Goal: Information Seeking & Learning: Learn about a topic

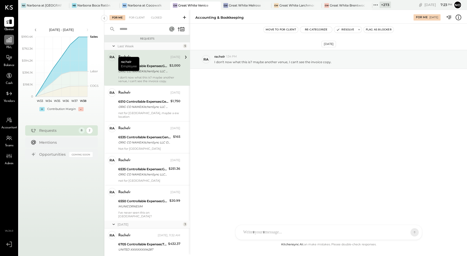
click at [11, 42] on icon at bounding box center [8, 39] width 5 height 5
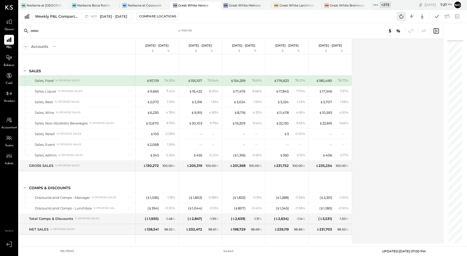
click at [400, 17] on icon at bounding box center [402, 16] width 4 height 4
click at [402, 16] on icon at bounding box center [401, 16] width 7 height 7
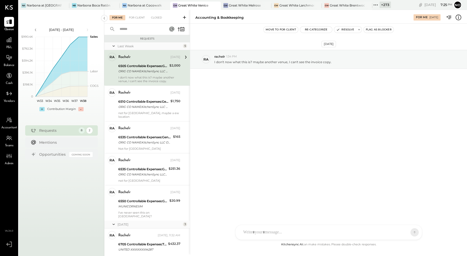
click at [160, 70] on div "ORIG CO NAME:KitchenSync LLC ORIG ID:XXXXXX5317 DESC DATE: CO ENTRY DESCR:[DOMA…" at bounding box center [143, 70] width 50 height 5
click at [217, 17] on div "Accounting & Bookkeeping" at bounding box center [219, 17] width 48 height 5
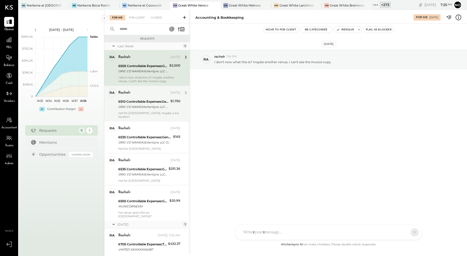
click at [140, 104] on div "ORIG CO NAME:KitchenSync LLC ORIG ID:XXXXXX5317 DESC DATE: CO ENTRY DESCR:[DOMA…" at bounding box center [143, 106] width 51 height 5
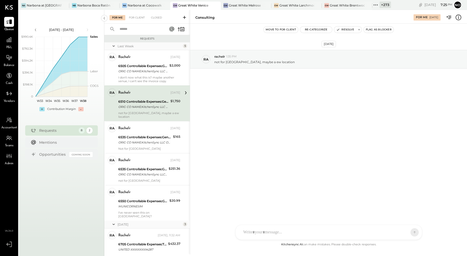
click at [140, 104] on div "ORIG CO NAME:KitchenSync LLC ORIG ID:XXXXXX5317 DESC DATE: CO ENTRY DESCR:[DOMA…" at bounding box center [143, 106] width 51 height 5
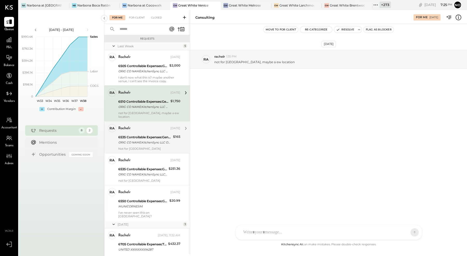
click at [138, 134] on div "6535 Controllable Expenses:General & Administrative Expenses:Computer Supplies,…" at bounding box center [144, 136] width 53 height 5
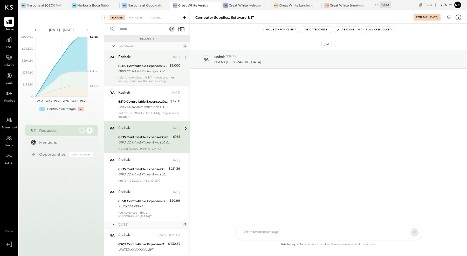
click at [133, 61] on div "rachelr Sep 12, 2025 6505 Controllable Expenses:General & Administrative Expens…" at bounding box center [149, 68] width 62 height 30
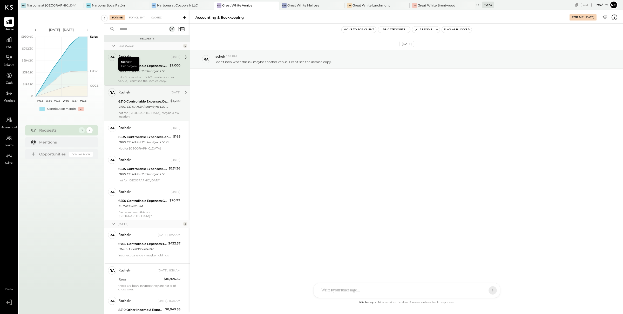
click at [149, 107] on div "ORIG CO NAME:KitchenSync LLC ORIG ID:XXXXXX5317 DESC DATE: CO ENTRY DESCR:[DOMA…" at bounding box center [143, 106] width 51 height 5
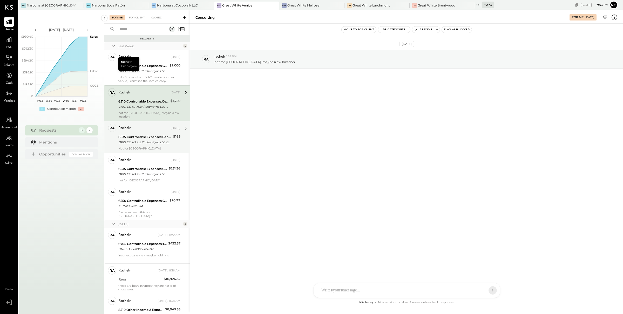
click at [149, 128] on div "rachelr Sep 12, 2025" at bounding box center [149, 128] width 62 height 7
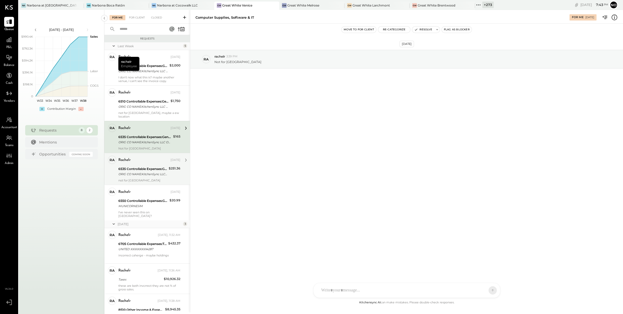
click at [134, 173] on div "6535 Controllable Expenses:General & Administrative Expenses:Computer Supplies,…" at bounding box center [142, 171] width 49 height 11
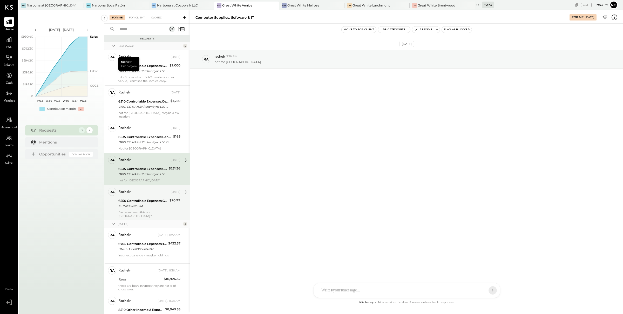
click at [132, 204] on div "MUNICORNESIM" at bounding box center [143, 205] width 50 height 5
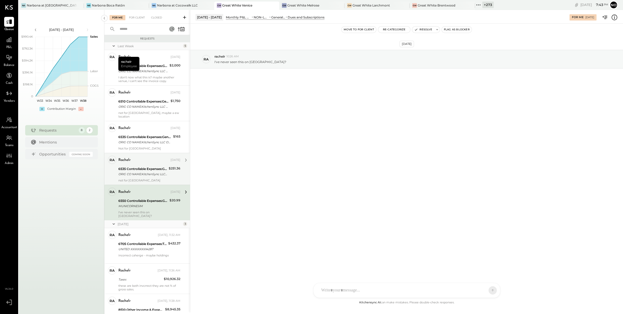
click at [139, 172] on div "ORIG CO NAME:KitchenSync LLC ORIG ID:XXXXXX5317 DESC DATE: CO ENTRY DESCR:[DOMA…" at bounding box center [142, 173] width 49 height 5
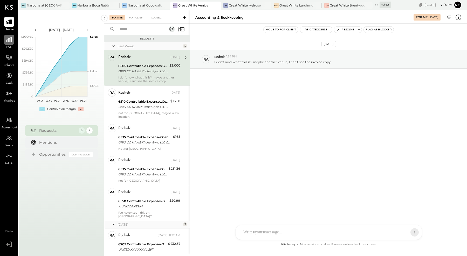
click at [8, 41] on icon at bounding box center [9, 39] width 7 height 7
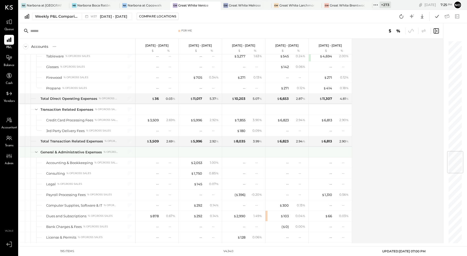
scroll to position [932, 0]
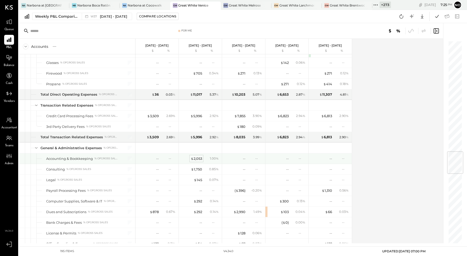
click at [198, 156] on div "$ 2,053" at bounding box center [196, 158] width 11 height 5
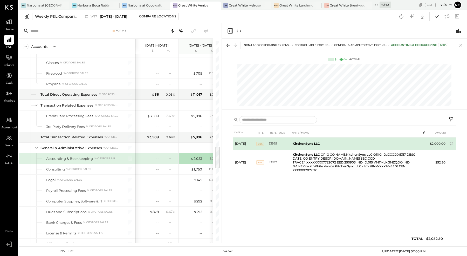
click at [417, 143] on td "KitchenSync LLC" at bounding box center [356, 143] width 130 height 12
click at [259, 143] on span "BILL" at bounding box center [260, 143] width 8 height 4
click at [262, 143] on span "BILL" at bounding box center [260, 143] width 8 height 4
click at [422, 141] on td at bounding box center [423, 142] width 7 height 10
click at [421, 142] on td at bounding box center [423, 142] width 7 height 10
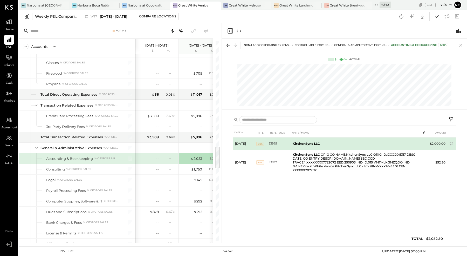
click at [421, 142] on td at bounding box center [423, 142] width 7 height 10
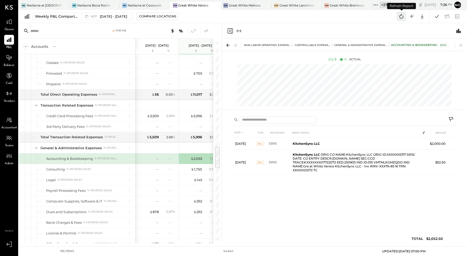
click at [400, 18] on icon at bounding box center [401, 16] width 7 height 7
click at [401, 16] on icon at bounding box center [401, 16] width 7 height 7
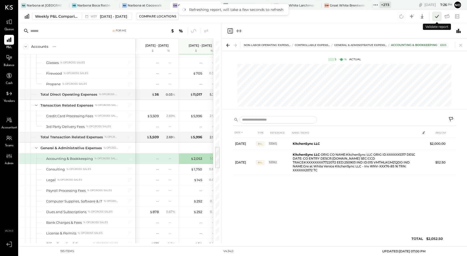
click at [436, 16] on icon at bounding box center [436, 16] width 7 height 7
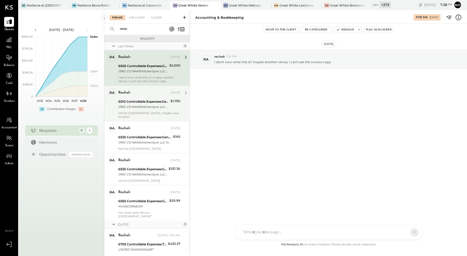
click at [139, 105] on div "ORIG CO NAME:KitchenSync LLC ORIG ID:XXXXXX5317 DESC DATE: CO ENTRY DESCR:[DOMA…" at bounding box center [143, 106] width 51 height 5
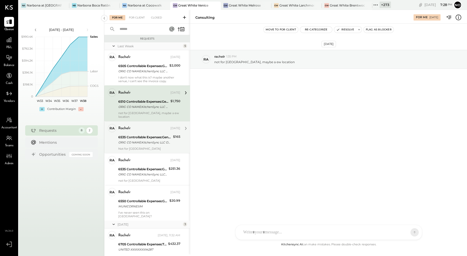
click at [142, 134] on div "6535 Controllable Expenses:General & Administrative Expenses:Computer Supplies,…" at bounding box center [144, 136] width 53 height 5
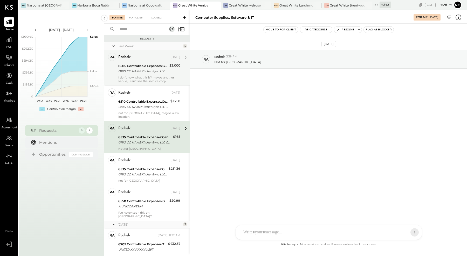
click at [138, 82] on div "I don't now what this is? maybe another venue, I can't see the invoice copy." at bounding box center [149, 78] width 62 height 7
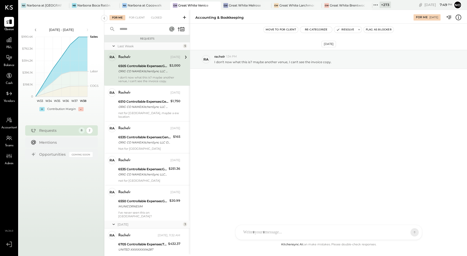
click at [250, 232] on div "R rachelr DA Derek Arnette S samt CC Carla Capone S samc J jess T tom NB Noemi …" at bounding box center [328, 231] width 187 height 15
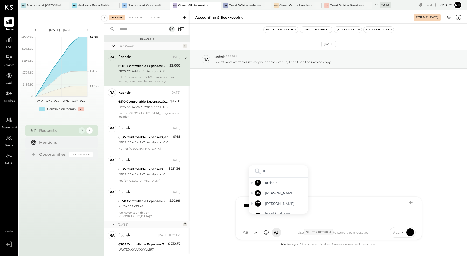
type input "**"
click at [270, 182] on span "rachelr" at bounding box center [285, 182] width 41 height 5
click at [246, 205] on div "** ********" at bounding box center [329, 209] width 176 height 21
click at [296, 203] on div "** ********" at bounding box center [329, 209] width 176 height 21
click at [344, 206] on div "**********" at bounding box center [329, 209] width 176 height 21
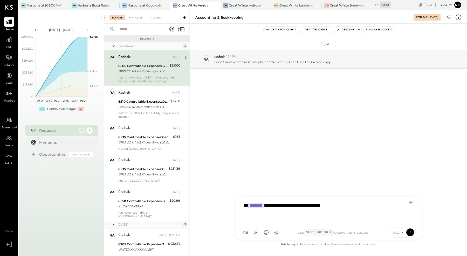
click at [199, 5] on div "Great White Venice" at bounding box center [193, 5] width 30 height 4
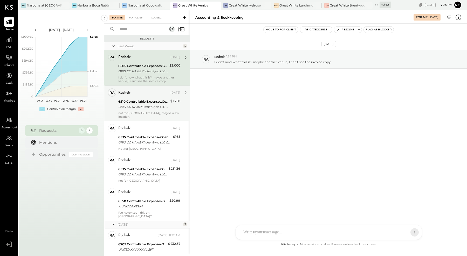
drag, startPoint x: 136, startPoint y: 106, endPoint x: 142, endPoint y: 105, distance: 6.1
click at [140, 105] on div "ORIG CO NAME:KitchenSync LLC ORIG ID:XXXXXX5317 DESC DATE: CO ENTRY DESCR:[DOMA…" at bounding box center [143, 106] width 51 height 5
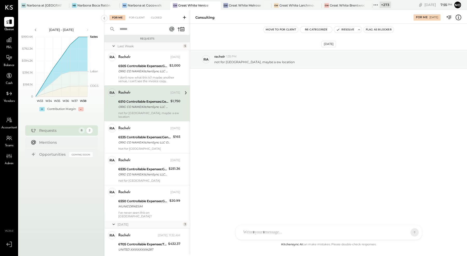
click at [143, 104] on div "ORIG CO NAME:KitchenSync LLC ORIG ID:XXXXXX5317 DESC DATE: CO ENTRY DESCR:[DOMA…" at bounding box center [143, 106] width 51 height 5
click at [146, 104] on div "ORIG CO NAME:KitchenSync LLC ORIG ID:XXXXXX5317 DESC DATE: CO ENTRY DESCR:[DOMA…" at bounding box center [143, 106] width 51 height 5
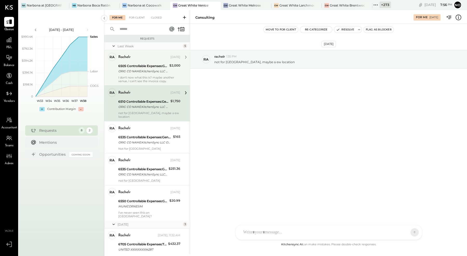
click at [152, 64] on div "6505 Controllable Expenses:General & Administrative Expenses:Accounting & Bookk…" at bounding box center [143, 65] width 50 height 5
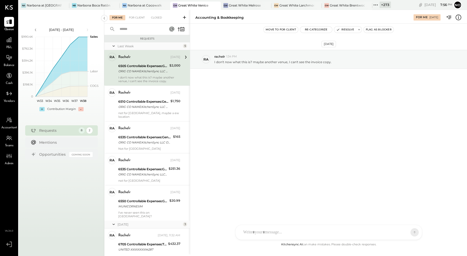
click at [214, 19] on div "Accounting & Bookkeeping" at bounding box center [219, 17] width 48 height 5
click at [219, 17] on div "Accounting & Bookkeeping" at bounding box center [219, 17] width 48 height 5
click at [265, 232] on div "R rachelr DA Derek Arnette S samt CC Carla Capone S samc J jess T tom NB Noemi …" at bounding box center [328, 231] width 187 height 15
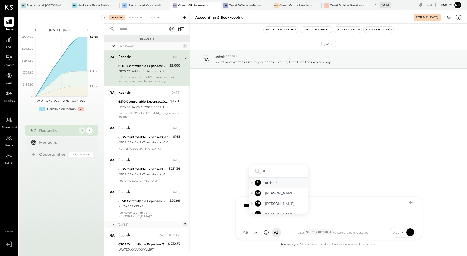
click at [273, 184] on span "rachelr" at bounding box center [285, 182] width 41 height 5
click at [278, 205] on div "**********" at bounding box center [329, 209] width 176 height 21
click at [343, 206] on div "**********" at bounding box center [329, 209] width 176 height 21
drag, startPoint x: 346, startPoint y: 206, endPoint x: 359, endPoint y: 204, distance: 13.0
click at [346, 205] on div "**********" at bounding box center [329, 209] width 176 height 21
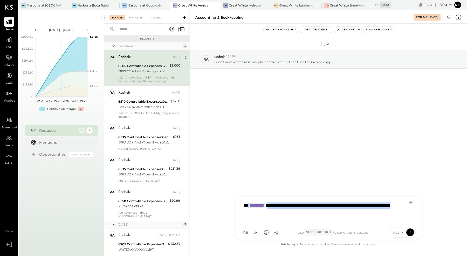
drag, startPoint x: 272, startPoint y: 205, endPoint x: 306, endPoint y: 213, distance: 34.4
click at [306, 213] on div "**********" at bounding box center [329, 209] width 176 height 21
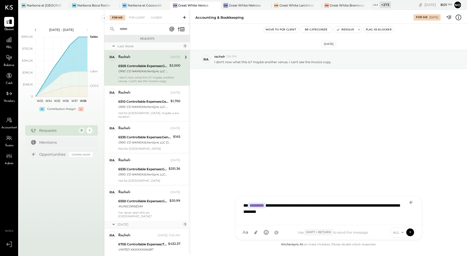
click at [273, 212] on div "**********" at bounding box center [329, 209] width 176 height 21
click at [302, 212] on div "**********" at bounding box center [329, 209] width 176 height 21
click at [308, 212] on div "**********" at bounding box center [329, 209] width 176 height 21
click at [256, 231] on icon at bounding box center [255, 231] width 5 height 5
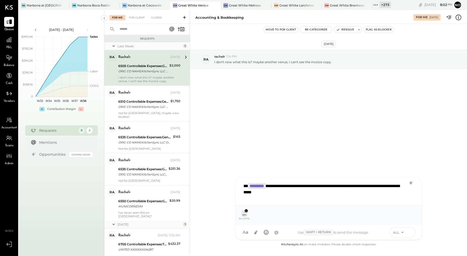
click at [410, 232] on icon at bounding box center [410, 231] width 5 height 5
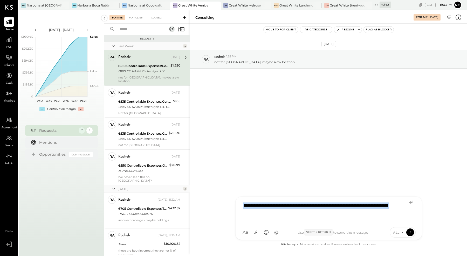
drag, startPoint x: 289, startPoint y: 211, endPoint x: 237, endPoint y: 203, distance: 52.7
click at [237, 203] on div "**********" at bounding box center [329, 210] width 186 height 28
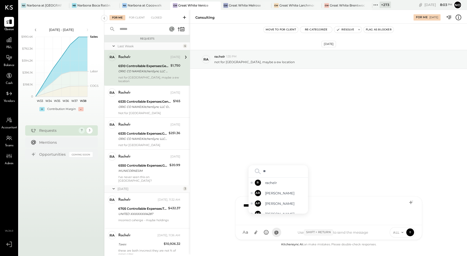
type input "*"
click at [272, 183] on span "rachelr" at bounding box center [285, 182] width 41 height 5
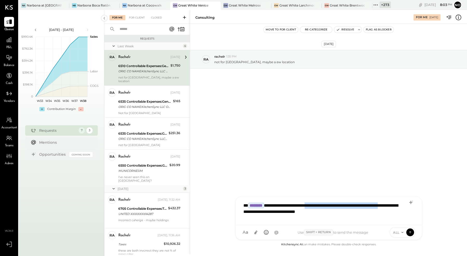
drag, startPoint x: 267, startPoint y: 212, endPoint x: 324, endPoint y: 205, distance: 57.0
click at [324, 205] on div "**********" at bounding box center [329, 209] width 176 height 21
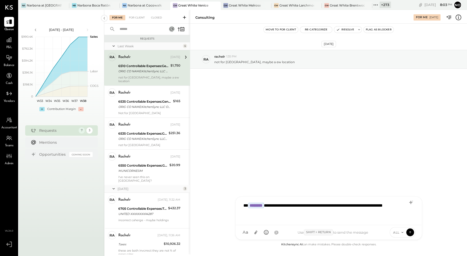
click at [279, 212] on div "**********" at bounding box center [329, 209] width 176 height 21
click at [307, 214] on div "**********" at bounding box center [329, 209] width 176 height 21
click at [256, 233] on icon at bounding box center [255, 231] width 5 height 5
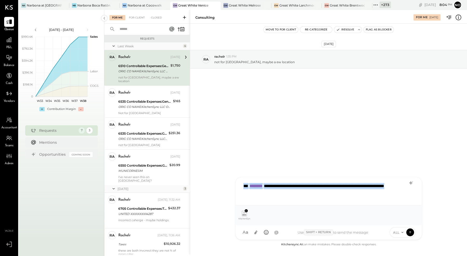
drag, startPoint x: 284, startPoint y: 193, endPoint x: 238, endPoint y: 185, distance: 45.9
click at [238, 185] on div "**********" at bounding box center [329, 191] width 186 height 28
click at [409, 232] on icon at bounding box center [410, 231] width 5 height 5
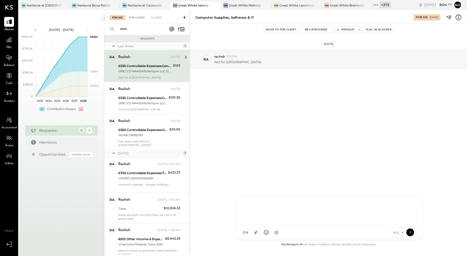
click at [135, 17] on div "For Client" at bounding box center [136, 17] width 21 height 5
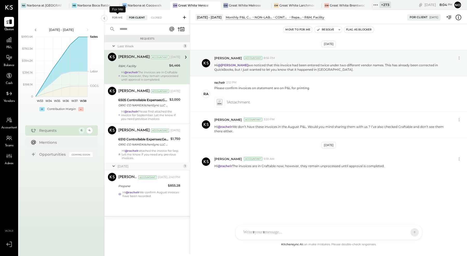
click at [115, 17] on div "For Me" at bounding box center [117, 17] width 16 height 5
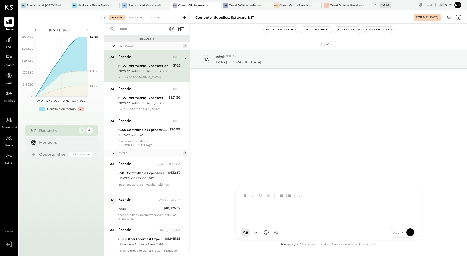
click at [267, 230] on div "R rachelr DA Derek Arnette S samt CC Carla Capone S samc J jess T tom NB Noemi …" at bounding box center [328, 213] width 187 height 53
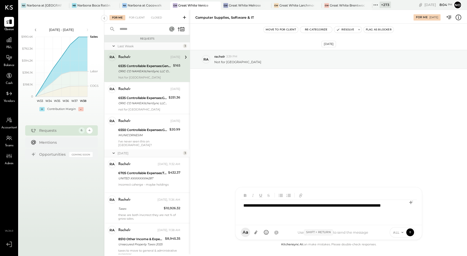
type input "********"
click at [322, 213] on div "**********" at bounding box center [329, 209] width 176 height 21
click at [344, 206] on div "**********" at bounding box center [329, 209] width 176 height 21
drag, startPoint x: 267, startPoint y: 206, endPoint x: 285, endPoint y: 196, distance: 20.1
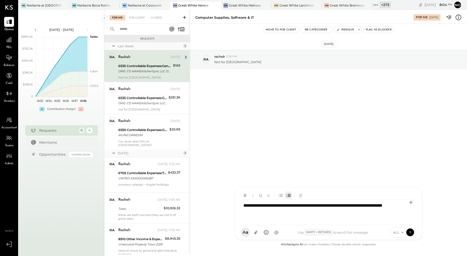
click at [267, 206] on div "**********" at bounding box center [329, 209] width 176 height 21
click at [273, 209] on span "rachelr" at bounding box center [285, 208] width 41 height 5
click at [296, 217] on div "**********" at bounding box center [329, 209] width 176 height 21
click at [256, 230] on icon at bounding box center [255, 232] width 3 height 4
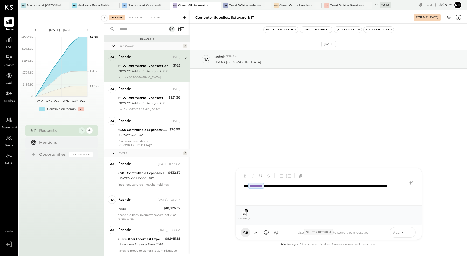
click at [410, 231] on icon at bounding box center [410, 232] width 0 height 2
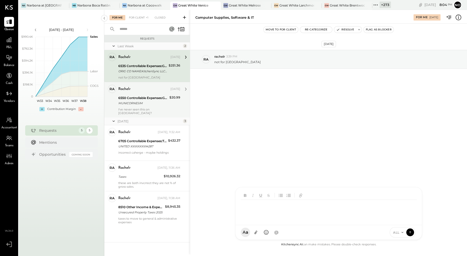
click at [154, 100] on div "MUNICORNESIM" at bounding box center [143, 102] width 50 height 5
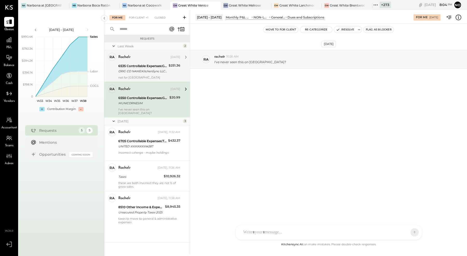
click at [147, 74] on div "rachelr Sep 12, 2025 6535 Controllable Expenses:General & Administrative Expens…" at bounding box center [149, 66] width 62 height 26
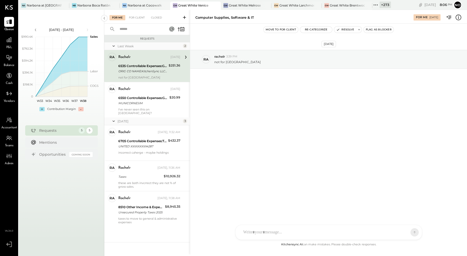
click at [256, 233] on div "R rachelr DA Derek Arnette S samt CC Carla Capone S samc J jess T tom NB Noemi …" at bounding box center [328, 231] width 187 height 15
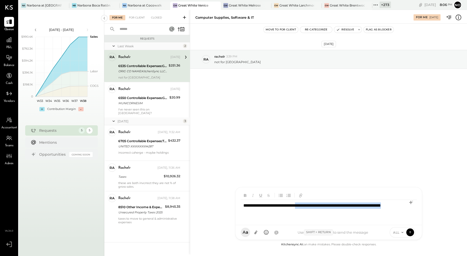
drag, startPoint x: 312, startPoint y: 204, endPoint x: 315, endPoint y: 210, distance: 6.8
click at [315, 210] on div "**********" at bounding box center [329, 209] width 176 height 21
type input "********"
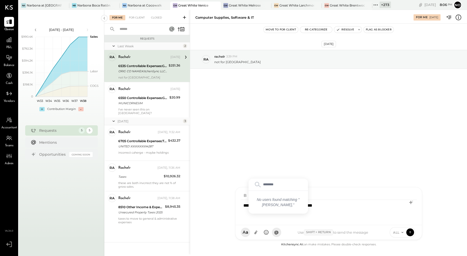
drag, startPoint x: 327, startPoint y: 208, endPoint x: 323, endPoint y: 206, distance: 4.5
click at [326, 208] on div "**********" at bounding box center [329, 209] width 176 height 21
click at [341, 200] on div "**********" at bounding box center [329, 209] width 176 height 21
drag, startPoint x: 267, startPoint y: 206, endPoint x: 300, endPoint y: 195, distance: 34.2
click at [268, 205] on div "**********" at bounding box center [329, 209] width 176 height 21
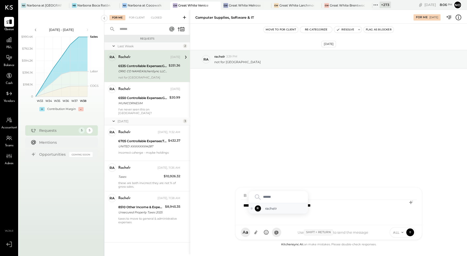
click at [284, 210] on span "rachelr" at bounding box center [285, 208] width 41 height 5
click at [340, 208] on div "**********" at bounding box center [329, 209] width 176 height 21
click at [255, 233] on icon at bounding box center [255, 232] width 3 height 4
click at [256, 231] on icon at bounding box center [255, 231] width 5 height 5
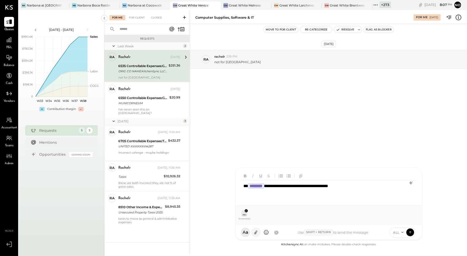
click at [256, 231] on icon at bounding box center [255, 231] width 5 height 5
click at [243, 215] on icon at bounding box center [244, 213] width 5 height 5
click at [410, 231] on icon at bounding box center [410, 232] width 0 height 2
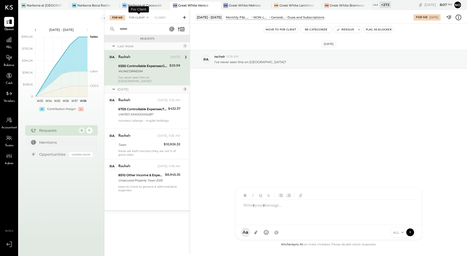
click at [139, 16] on div "For Client +1" at bounding box center [138, 17] width 25 height 5
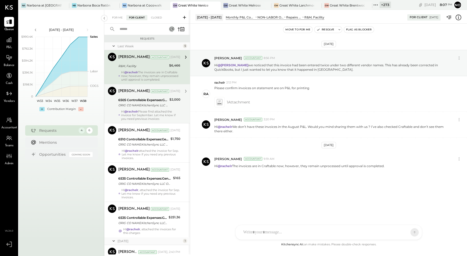
click at [143, 104] on div "ORIG CO NAME:KitchenSync LLC ORIG ID:XXXXXX5317 DESC DATE: CO ENTRY DESCR:[DOMA…" at bounding box center [143, 104] width 50 height 5
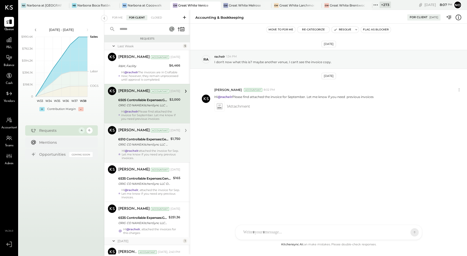
click at [137, 140] on div "6510 Controllable Expenses:General & Administrative Expenses:Consulting" at bounding box center [143, 138] width 51 height 5
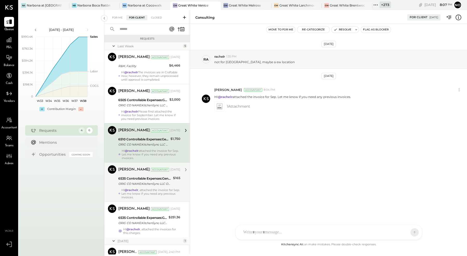
click at [146, 181] on div "ORIG CO NAME:KitchenSync LLC ORIG ID:XXXXXX5317 DESC DATE: CO ENTRY DESCR:[DOMA…" at bounding box center [144, 183] width 53 height 5
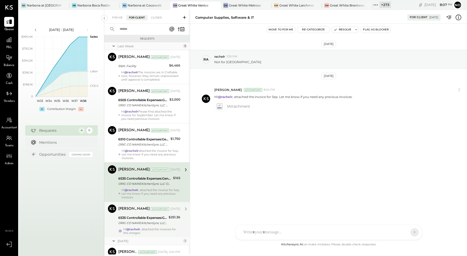
click at [139, 219] on div "6535 Controllable Expenses:General & Administrative Expenses:Computer Supplies,…" at bounding box center [142, 217] width 49 height 5
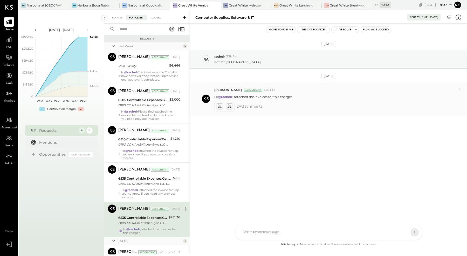
click at [220, 105] on icon at bounding box center [219, 106] width 5 height 6
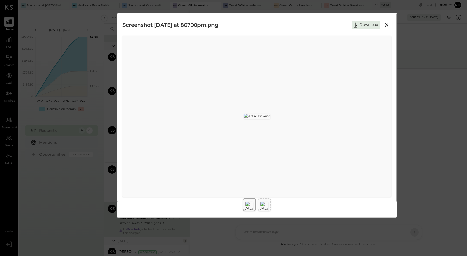
click at [388, 23] on icon at bounding box center [386, 25] width 6 height 6
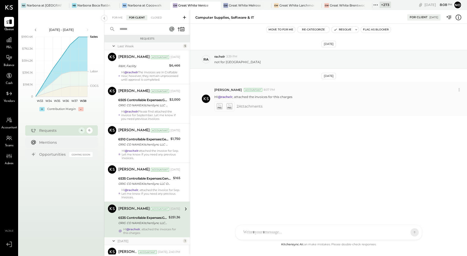
click at [229, 106] on icon at bounding box center [228, 106] width 5 height 6
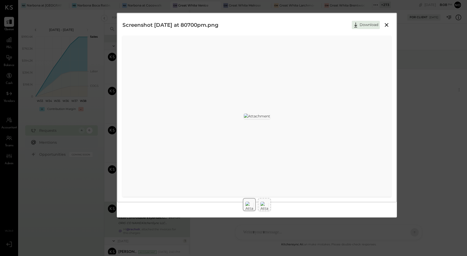
click at [387, 24] on icon at bounding box center [387, 25] width 4 height 4
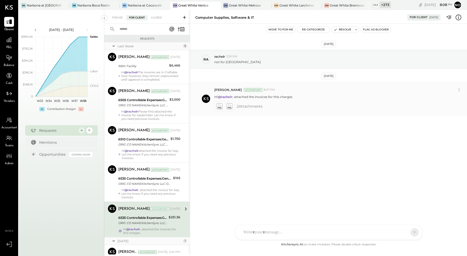
click at [280, 96] on p "HI @rachelr , attached the invoices for this charges" at bounding box center [253, 96] width 78 height 4
click at [460, 89] on icon at bounding box center [458, 89] width 5 height 5
click at [443, 97] on button "Edit Message" at bounding box center [445, 98] width 35 height 9
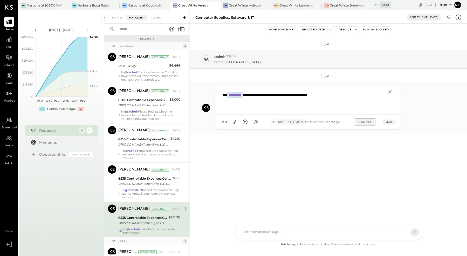
click at [368, 121] on button "CANCEL" at bounding box center [365, 122] width 21 height 8
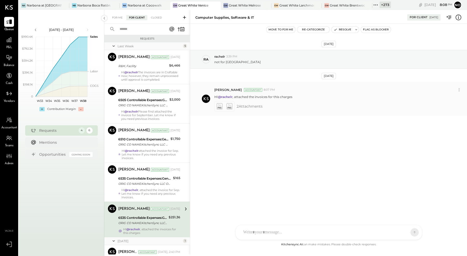
click at [218, 106] on icon at bounding box center [219, 106] width 5 height 6
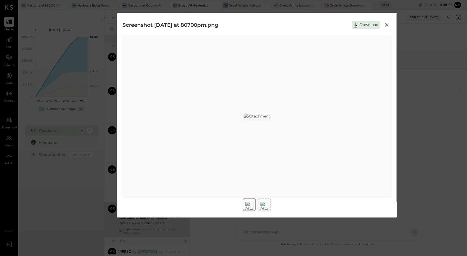
click at [385, 24] on icon at bounding box center [386, 25] width 6 height 6
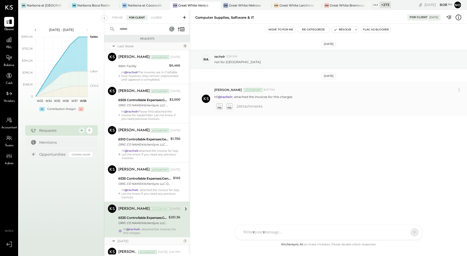
click at [230, 106] on icon at bounding box center [228, 106] width 5 height 6
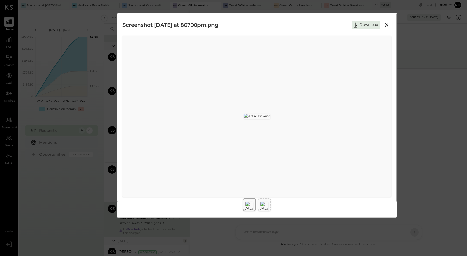
click at [386, 26] on icon at bounding box center [386, 25] width 6 height 6
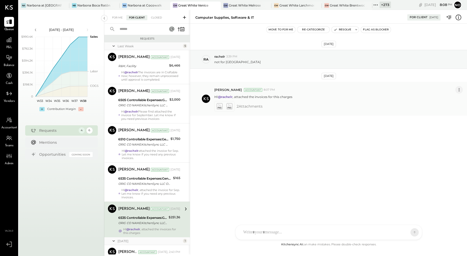
click at [458, 88] on icon at bounding box center [458, 89] width 5 height 5
click at [292, 93] on div "HI @rachelr , attached the invoices for this charges" at bounding box center [338, 95] width 249 height 5
click at [295, 97] on div "HI @rachelr , attached the invoices for this charges" at bounding box center [338, 95] width 249 height 5
drag, startPoint x: 298, startPoint y: 97, endPoint x: 209, endPoint y: 95, distance: 88.2
click at [209, 95] on div "Noemi Balmaceda Accountant 8:07 PM Edit Message Delete Message... HI @rachelr ,…" at bounding box center [328, 99] width 277 height 34
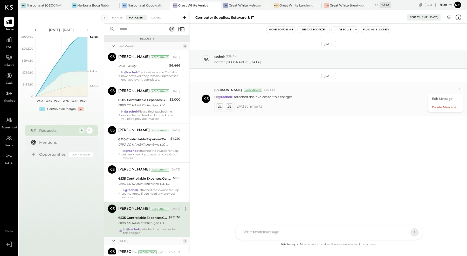
click at [296, 99] on div "Noemi Balmaceda Accountant 8:07 PM Edit Message Delete Message... HI @rachelr ,…" at bounding box center [338, 98] width 249 height 25
drag, startPoint x: 296, startPoint y: 95, endPoint x: 213, endPoint y: 97, distance: 83.3
click at [213, 97] on div "Noemi Balmaceda Accountant 8:07 PM Edit Message Delete Message... HI @rachelr ,…" at bounding box center [328, 99] width 277 height 34
copy p "HI @rachelr , attached the invoices for this charges"
click at [442, 105] on button "Delete Message..." at bounding box center [445, 107] width 35 height 9
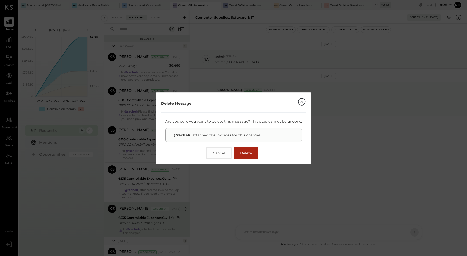
click at [249, 152] on span "Delete" at bounding box center [246, 152] width 12 height 5
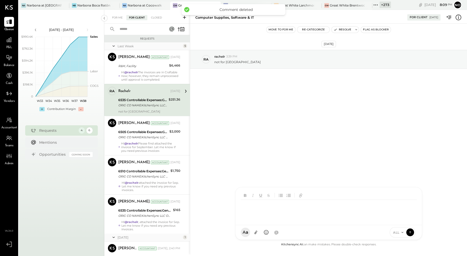
click at [250, 232] on div "R rachelr DA Derek Arnette S samt CC Carla Capone S samc J jess T tom NB Noemi …" at bounding box center [328, 213] width 187 height 53
click at [267, 205] on div "**********" at bounding box center [329, 209] width 176 height 21
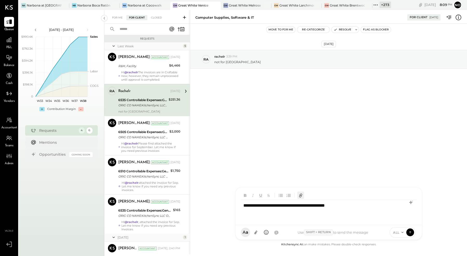
type input "*****"
click at [274, 209] on span "rachelr" at bounding box center [285, 208] width 41 height 5
click at [270, 218] on div "**********" at bounding box center [329, 209] width 176 height 21
click at [254, 230] on icon at bounding box center [255, 231] width 5 height 5
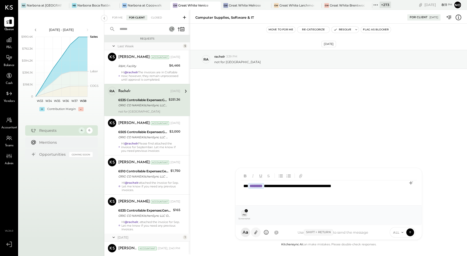
click at [256, 232] on icon at bounding box center [255, 232] width 3 height 4
click at [411, 232] on icon at bounding box center [410, 231] width 5 height 5
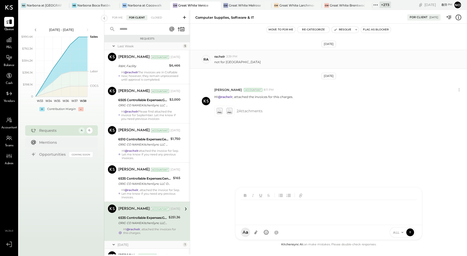
scroll to position [39, 0]
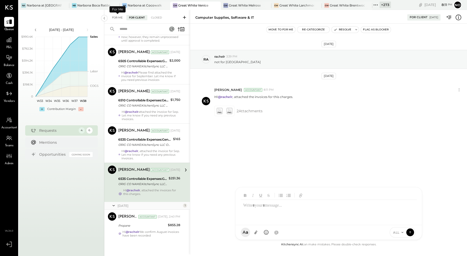
click at [116, 16] on div "For Me" at bounding box center [117, 17] width 16 height 5
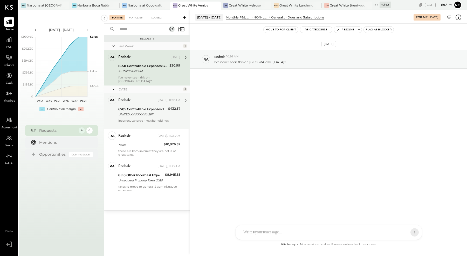
click at [143, 102] on div "rachelr Yesterday, 11:32 AM 6705 Controllable Expenses:Travel, Meals, & Enterta…" at bounding box center [149, 111] width 62 height 30
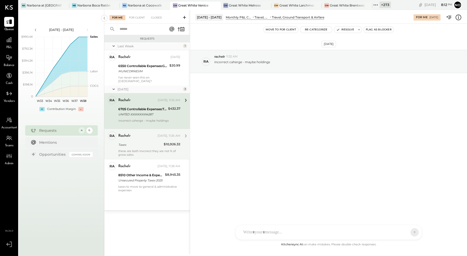
click at [140, 144] on div "rachelr Yesterday, 11:36 AM Taxes $10,926.32 these are both invcrrect they are …" at bounding box center [149, 143] width 62 height 25
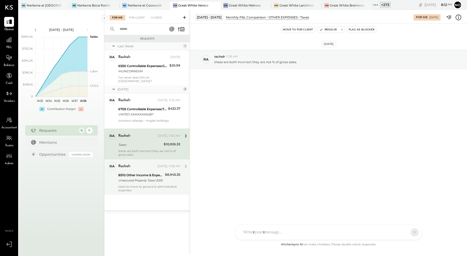
click at [137, 173] on div "8510 Other Income & Expenses:Taxes" at bounding box center [140, 174] width 45 height 5
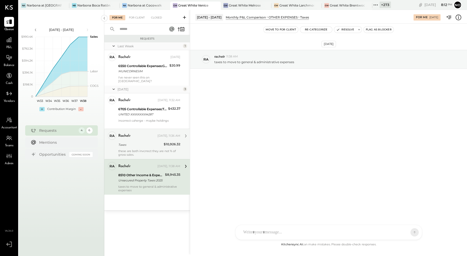
click at [136, 143] on div "Taxes" at bounding box center [140, 144] width 44 height 6
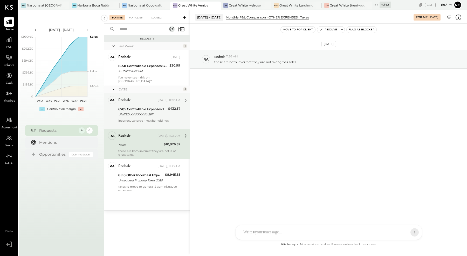
click at [132, 112] on div "UNITED XXXXXXXXX4287" at bounding box center [142, 114] width 48 height 5
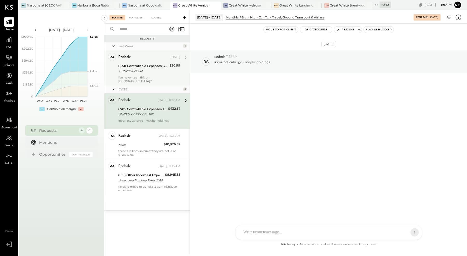
click at [132, 67] on div "6550 Controllable Expenses:General & Administrative Expenses:Dues and Subscript…" at bounding box center [143, 65] width 50 height 5
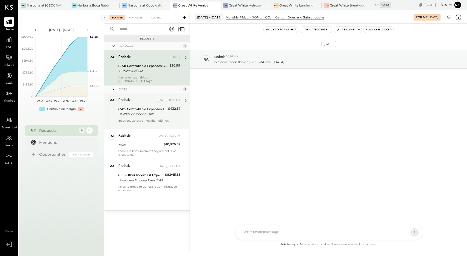
click at [149, 112] on div "UNITED XXXXXXXXX4287" at bounding box center [142, 114] width 48 height 5
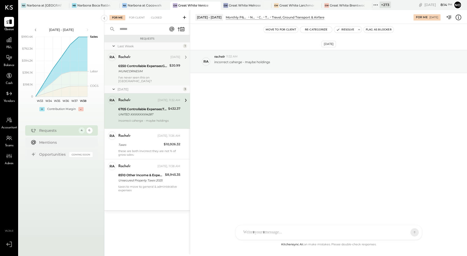
click at [143, 64] on div "6550 Controllable Expenses:General & Administrative Expenses:Dues and Subscript…" at bounding box center [143, 65] width 50 height 5
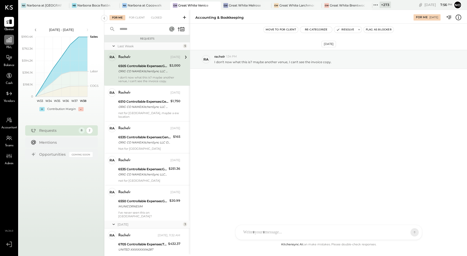
click at [8, 41] on icon at bounding box center [9, 39] width 7 height 7
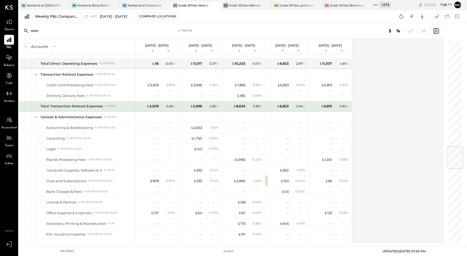
scroll to position [889, 0]
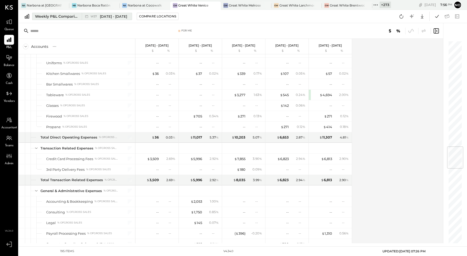
click at [57, 17] on div "Weekly P&L Comparison" at bounding box center [57, 16] width 44 height 5
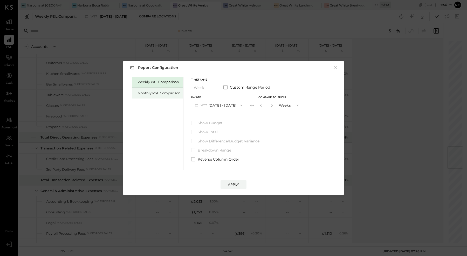
click at [155, 94] on div "Monthly P&L Comparison" at bounding box center [158, 93] width 43 height 5
click at [258, 105] on div "Compare" at bounding box center [262, 106] width 17 height 4
click at [271, 106] on icon "button" at bounding box center [271, 105] width 1 height 3
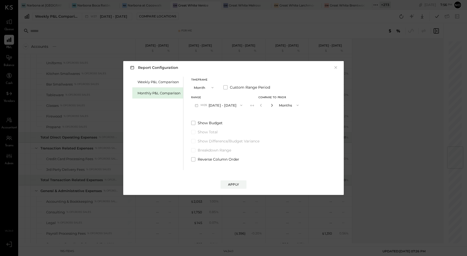
type input "*"
click at [231, 184] on div "Apply" at bounding box center [233, 184] width 11 height 4
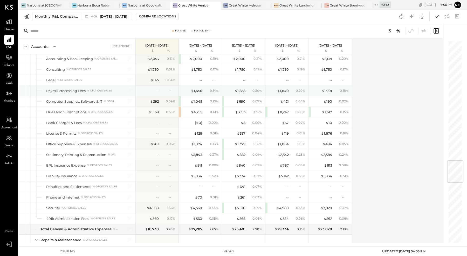
scroll to position [1004, 0]
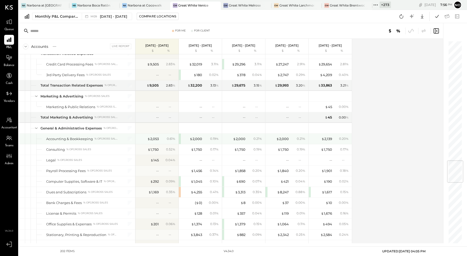
click at [180, 133] on div "$ 2,000 0.19 %" at bounding box center [200, 138] width 43 height 10
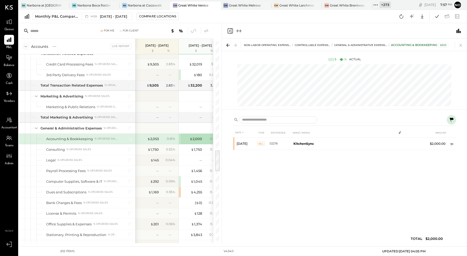
click at [453, 118] on icon at bounding box center [452, 119] width 4 height 4
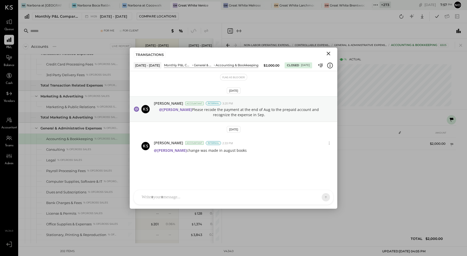
click at [328, 53] on icon "Close" at bounding box center [329, 54] width 4 height 4
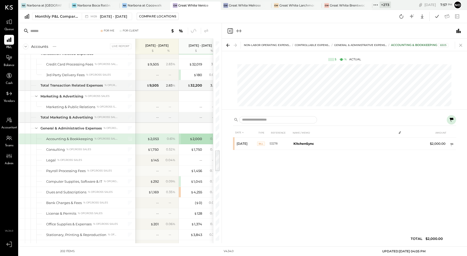
click at [461, 46] on icon at bounding box center [460, 45] width 3 height 3
